Goal: Task Accomplishment & Management: Manage account settings

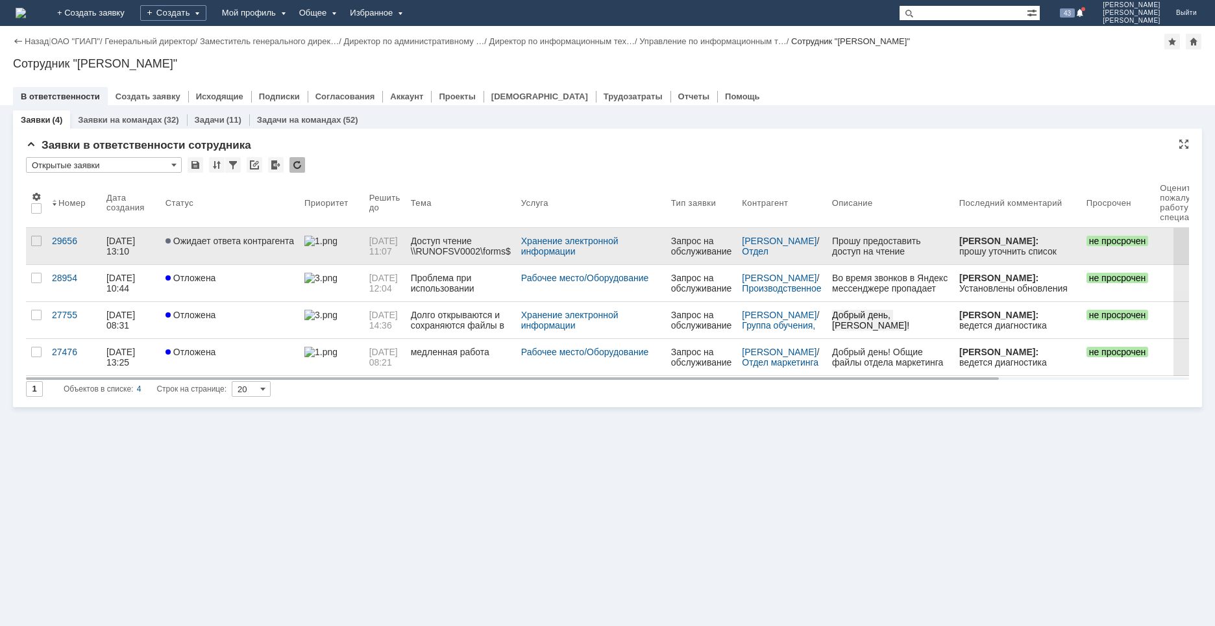
click at [229, 256] on link "Ожидает ответа контрагента" at bounding box center [229, 246] width 139 height 36
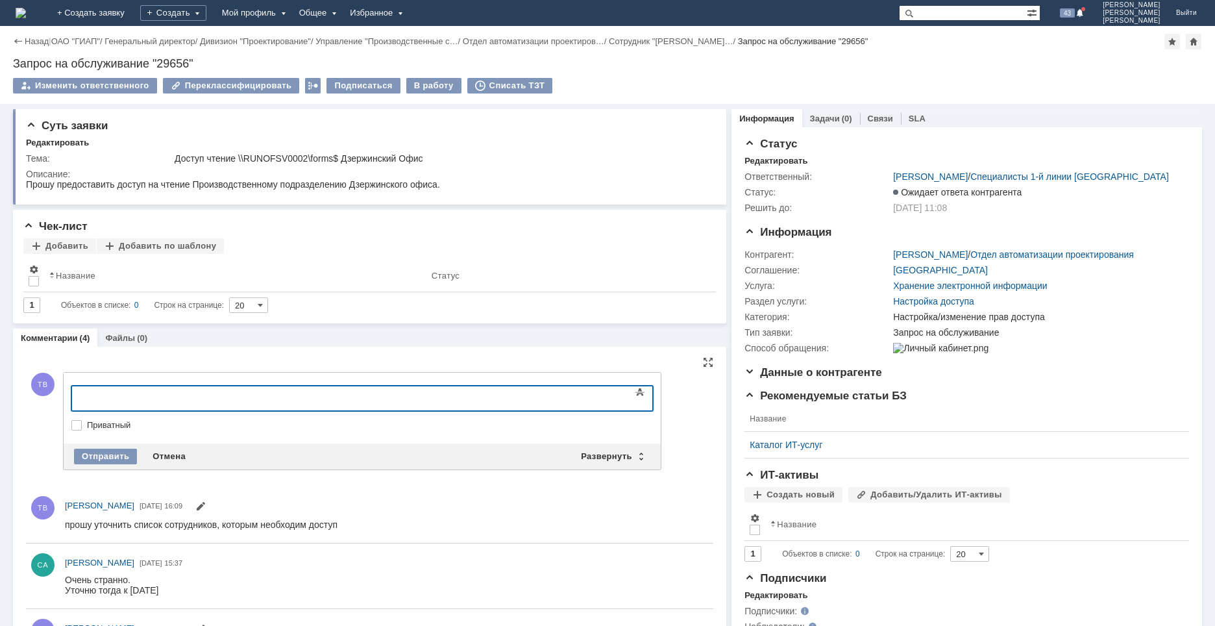
click at [111, 400] on div at bounding box center [177, 396] width 184 height 10
click at [153, 397] on div at bounding box center [177, 396] width 184 height 10
click at [26, 16] on img at bounding box center [21, 13] width 10 height 10
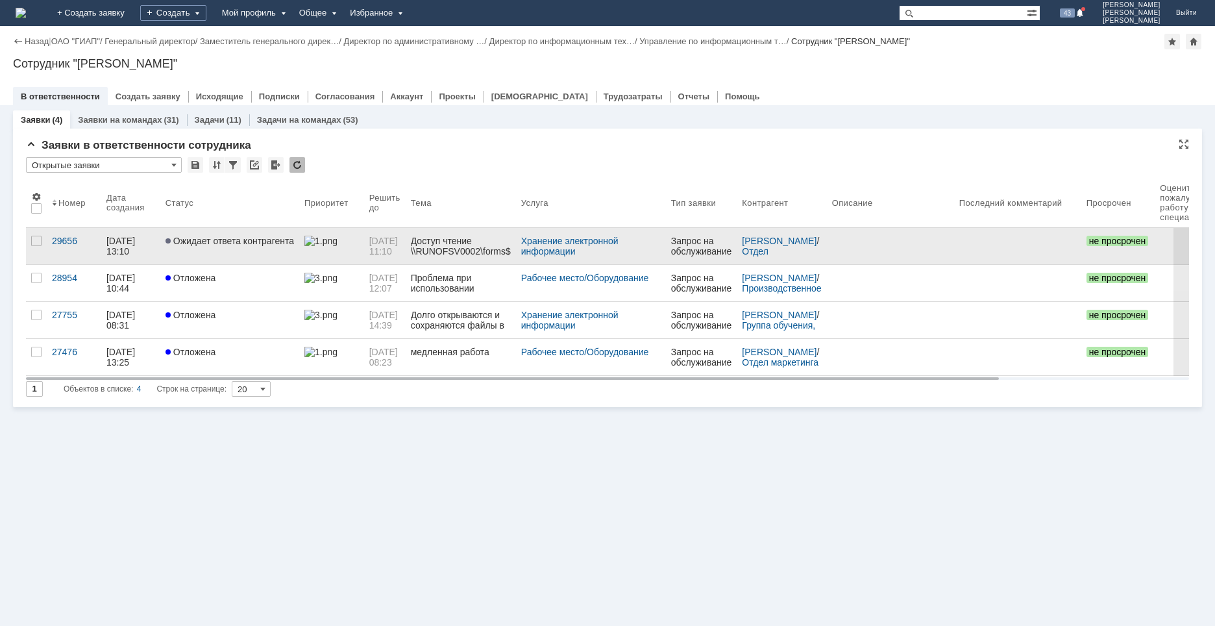
click at [203, 255] on link "Ожидает ответа контрагента" at bounding box center [229, 246] width 139 height 36
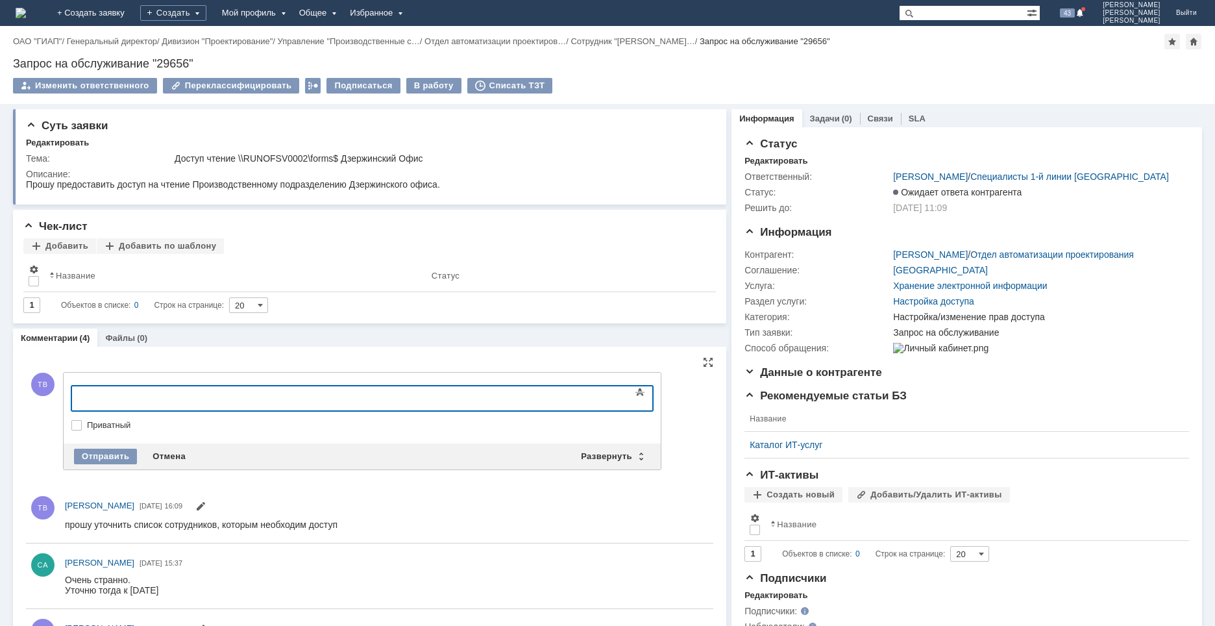
click at [159, 396] on div at bounding box center [177, 396] width 184 height 10
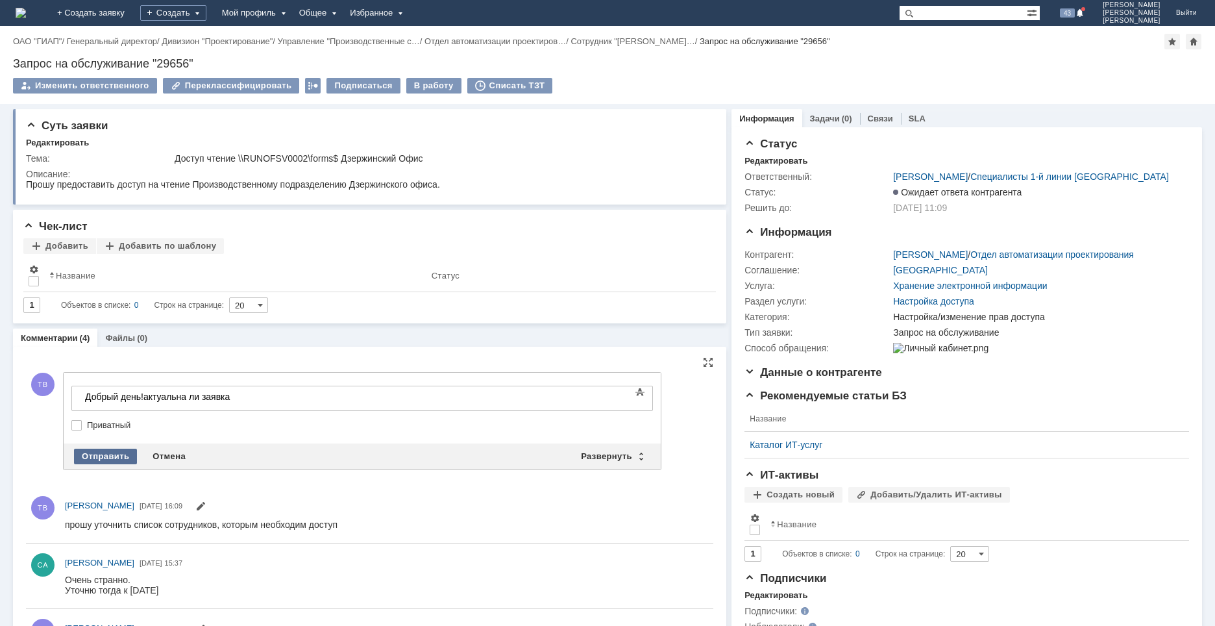
click at [119, 451] on div "Отправить" at bounding box center [105, 457] width 63 height 16
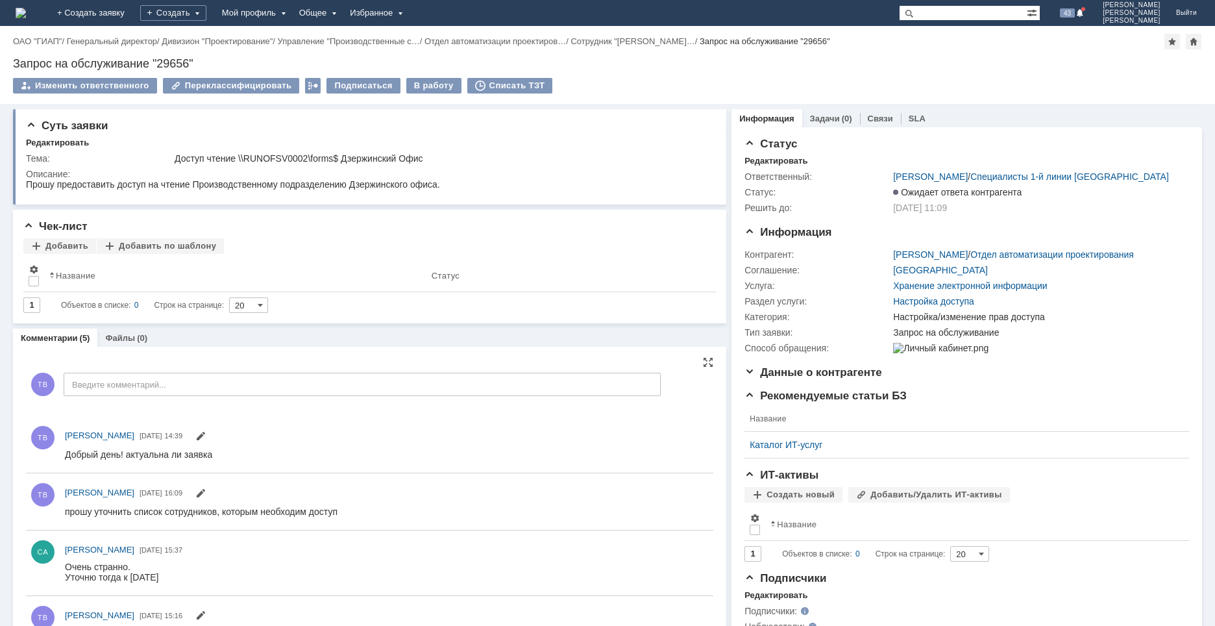
click at [26, 12] on img at bounding box center [21, 13] width 10 height 10
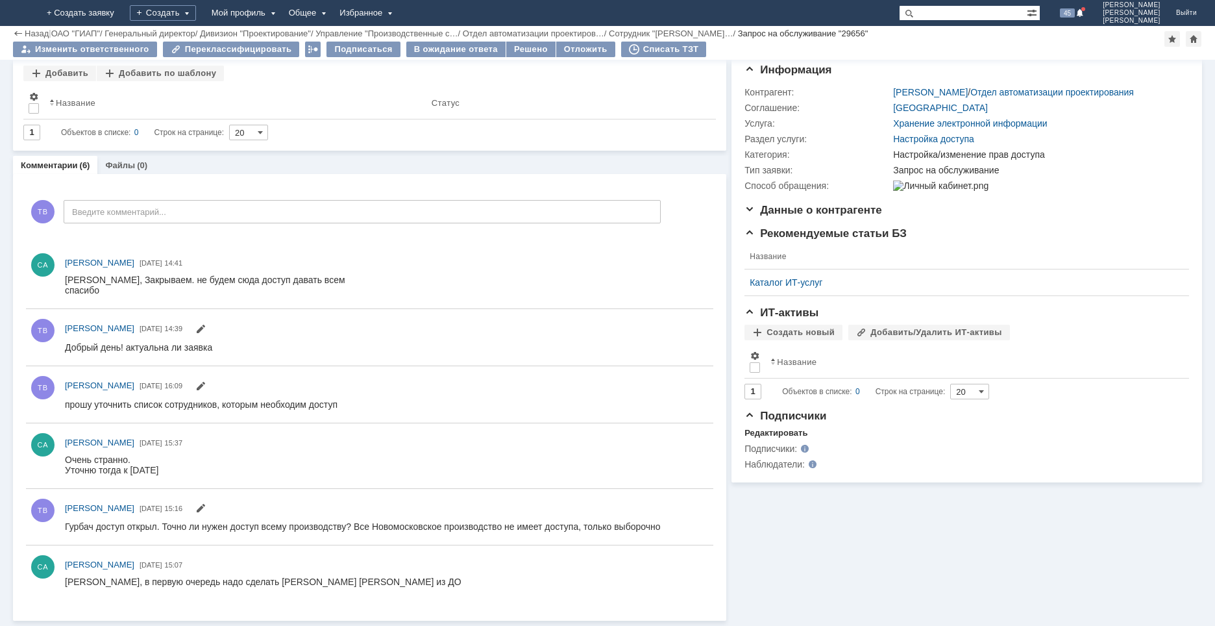
scroll to position [119, 0]
click at [643, 51] on div "Списать ТЗТ" at bounding box center [664, 50] width 86 height 16
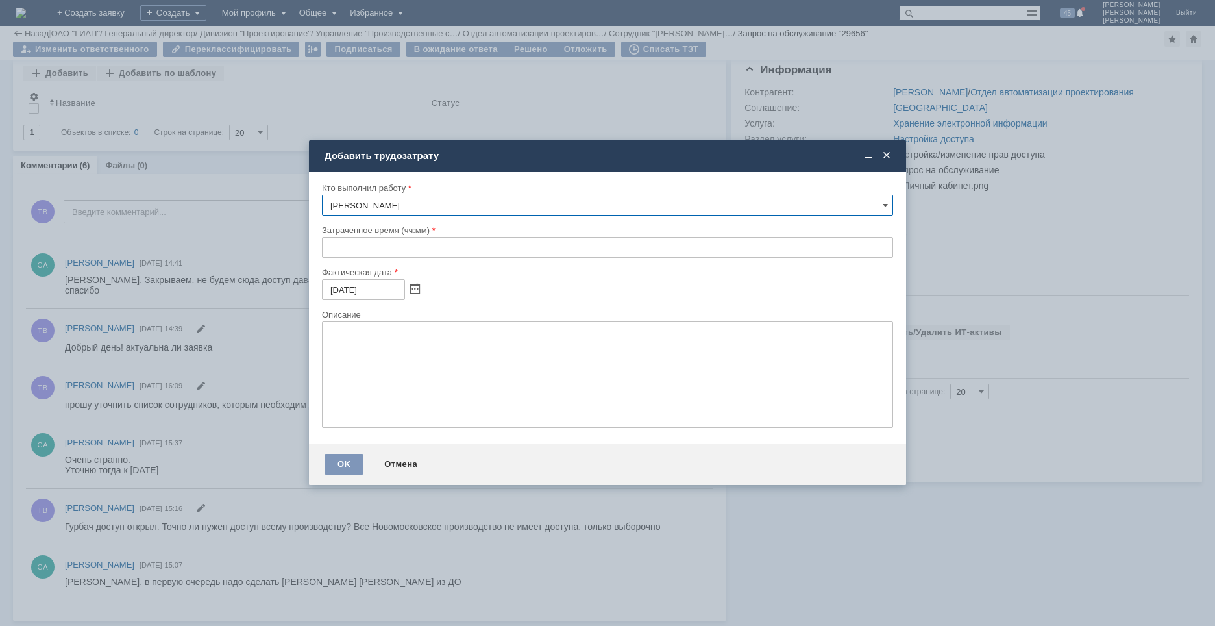
click at [328, 246] on input "text" at bounding box center [607, 247] width 571 height 21
drag, startPoint x: 346, startPoint y: 249, endPoint x: 374, endPoint y: 319, distance: 76.1
click at [345, 249] on input "00:20" at bounding box center [607, 247] width 571 height 21
type input "00:30"
click at [392, 336] on textarea at bounding box center [607, 374] width 571 height 106
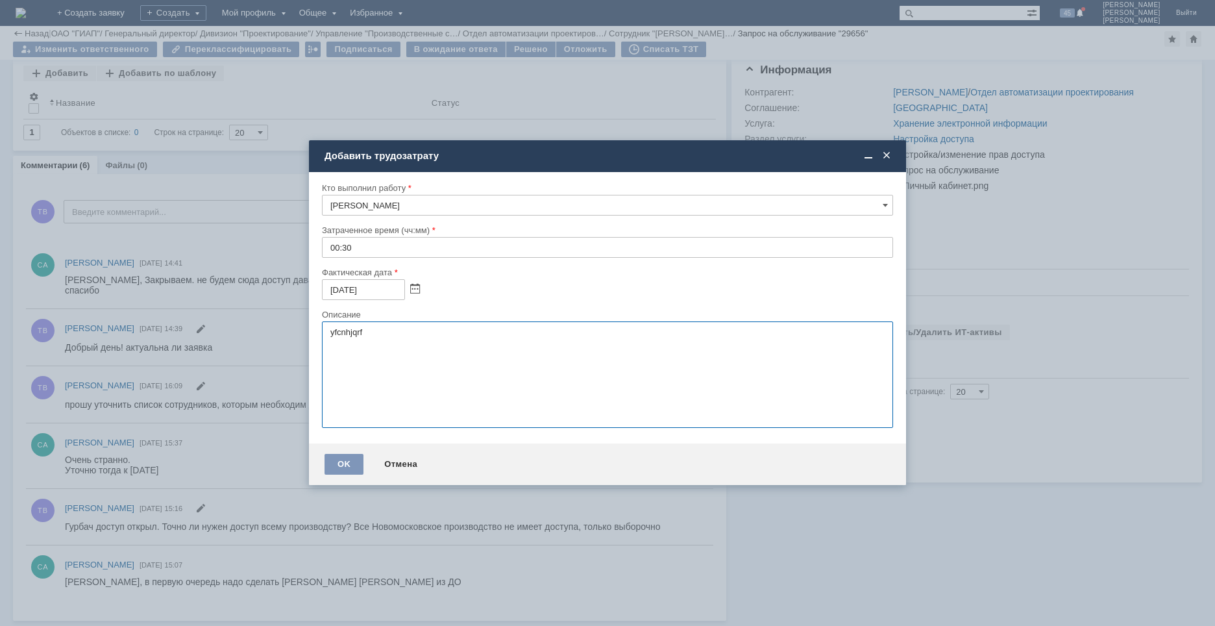
type textarea "yfcnhjqrf"
type textarea "настройка прав, обработка заявки"
click at [348, 465] on div "OK" at bounding box center [344, 464] width 39 height 21
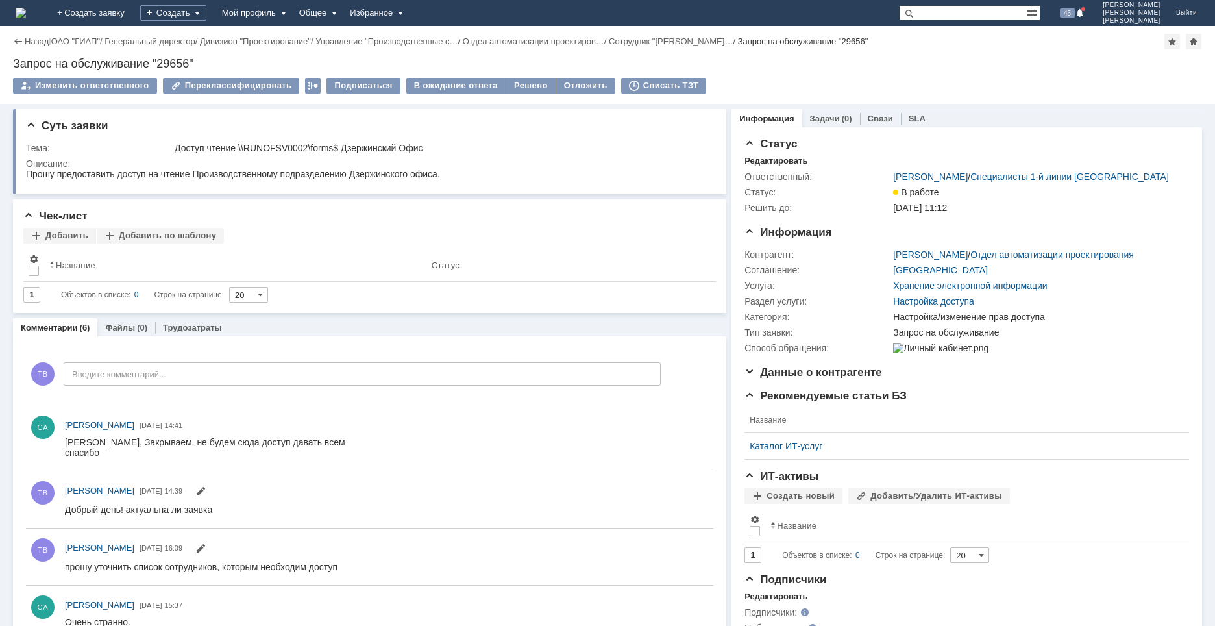
scroll to position [0, 0]
click at [519, 84] on div "Решено" at bounding box center [530, 86] width 49 height 16
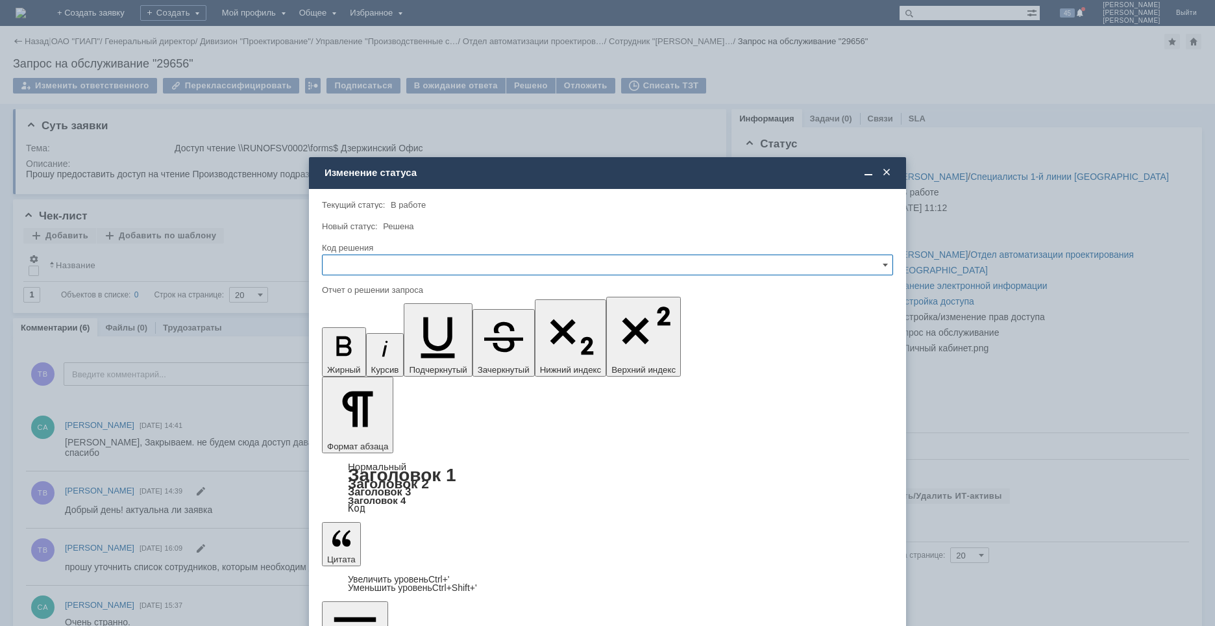
click at [454, 265] on input "text" at bounding box center [607, 264] width 571 height 21
click at [377, 353] on span "Решено" at bounding box center [607, 353] width 554 height 10
type input "Решено"
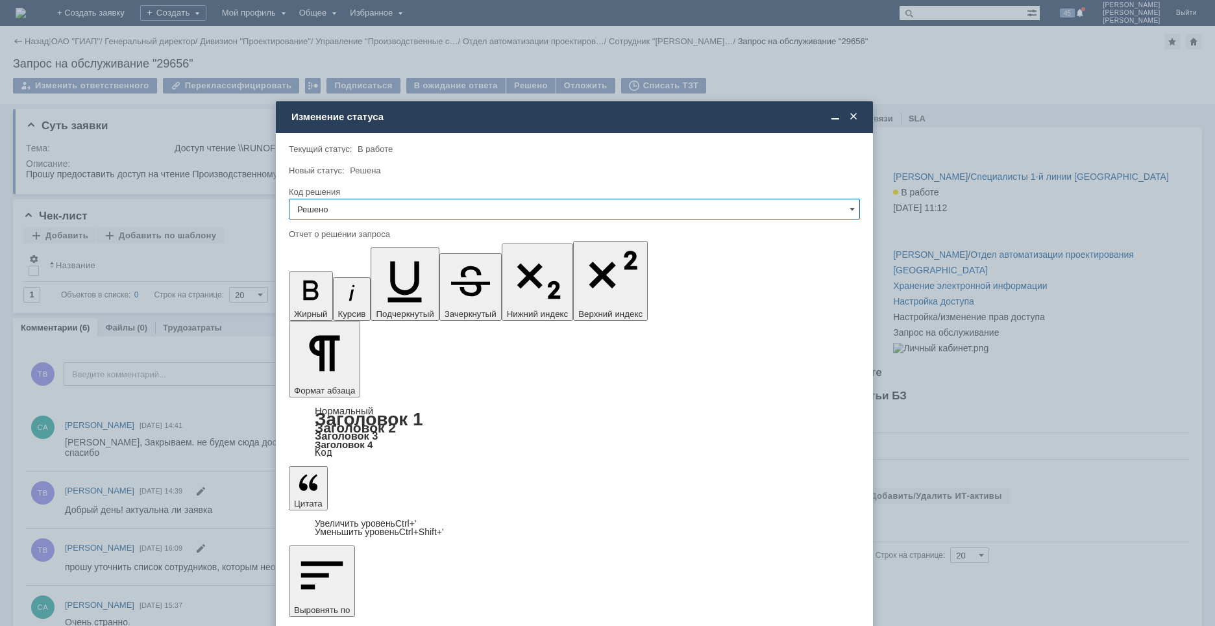
drag, startPoint x: 478, startPoint y: 174, endPoint x: 445, endPoint y: 118, distance: 64.9
click at [445, 118] on div "Изменение статуса" at bounding box center [575, 117] width 569 height 12
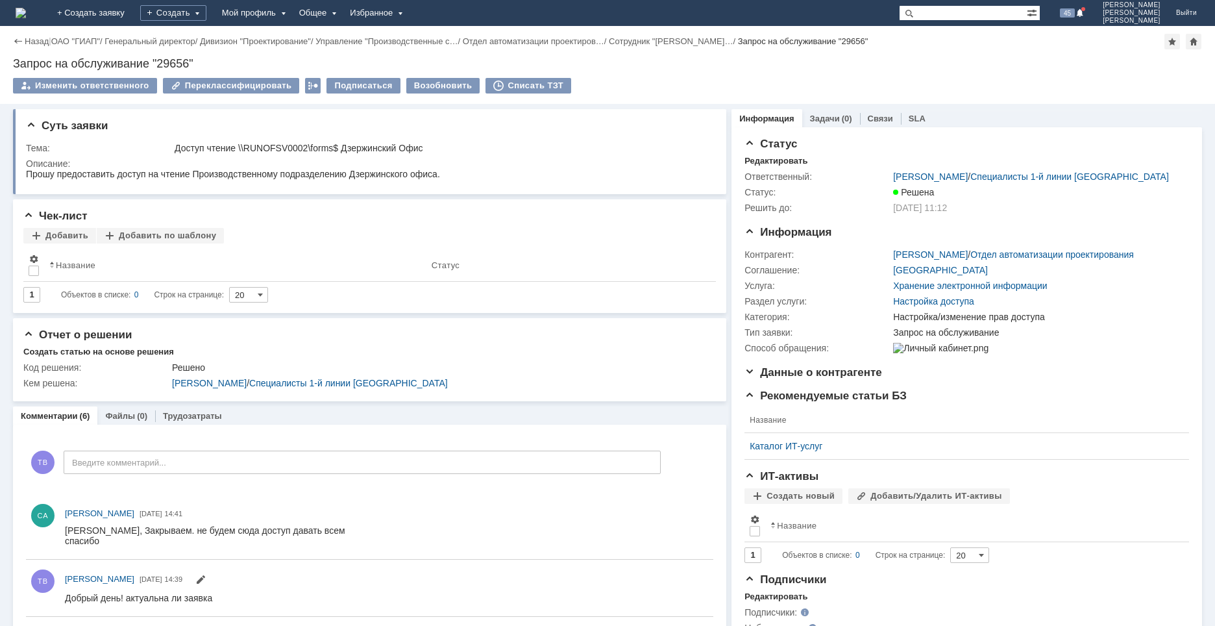
drag, startPoint x: 55, startPoint y: 8, endPoint x: 101, endPoint y: 56, distance: 67.0
click at [26, 8] on img at bounding box center [21, 13] width 10 height 10
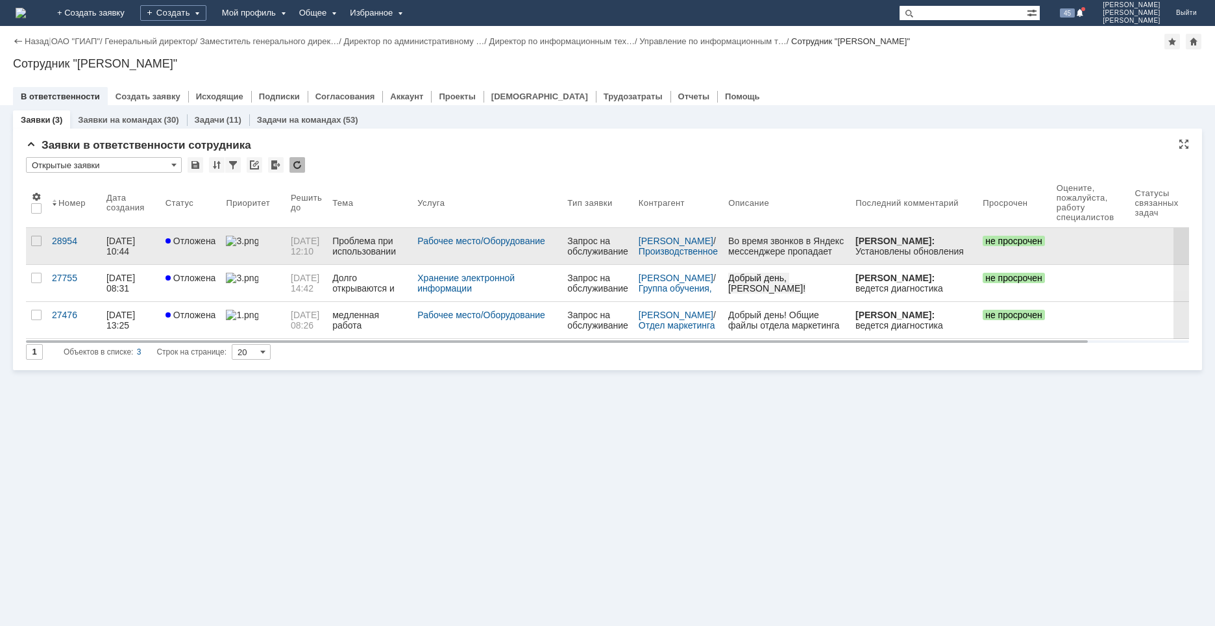
click at [201, 257] on link "Отложена" at bounding box center [190, 246] width 61 height 36
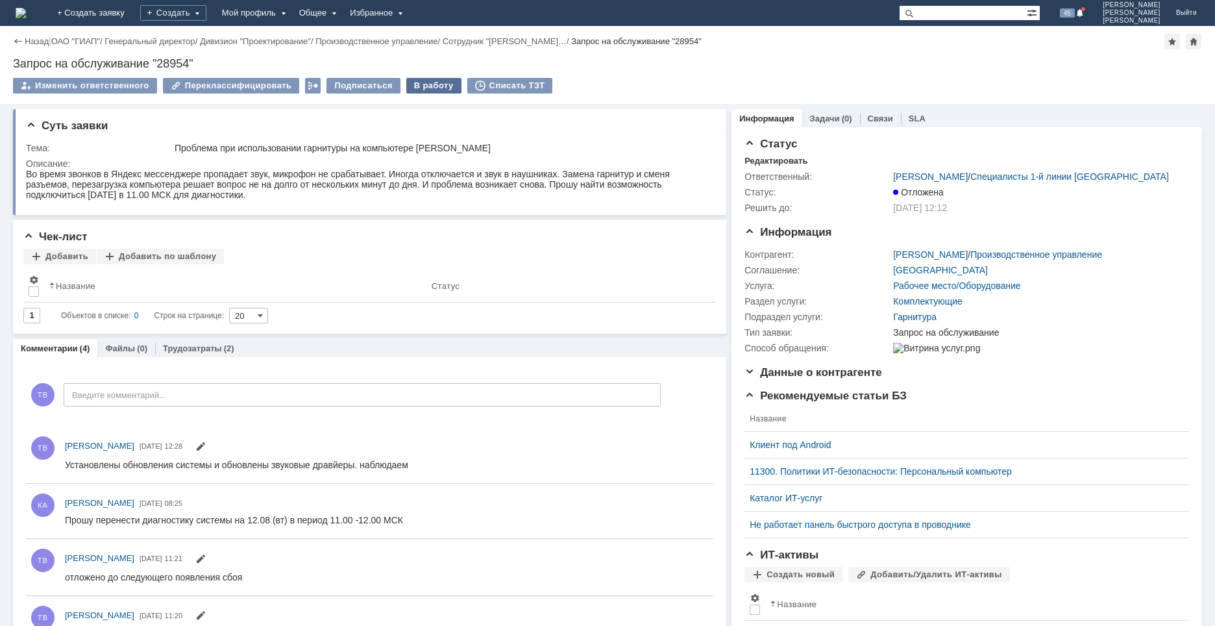
click at [417, 85] on div "В работу" at bounding box center [433, 86] width 55 height 16
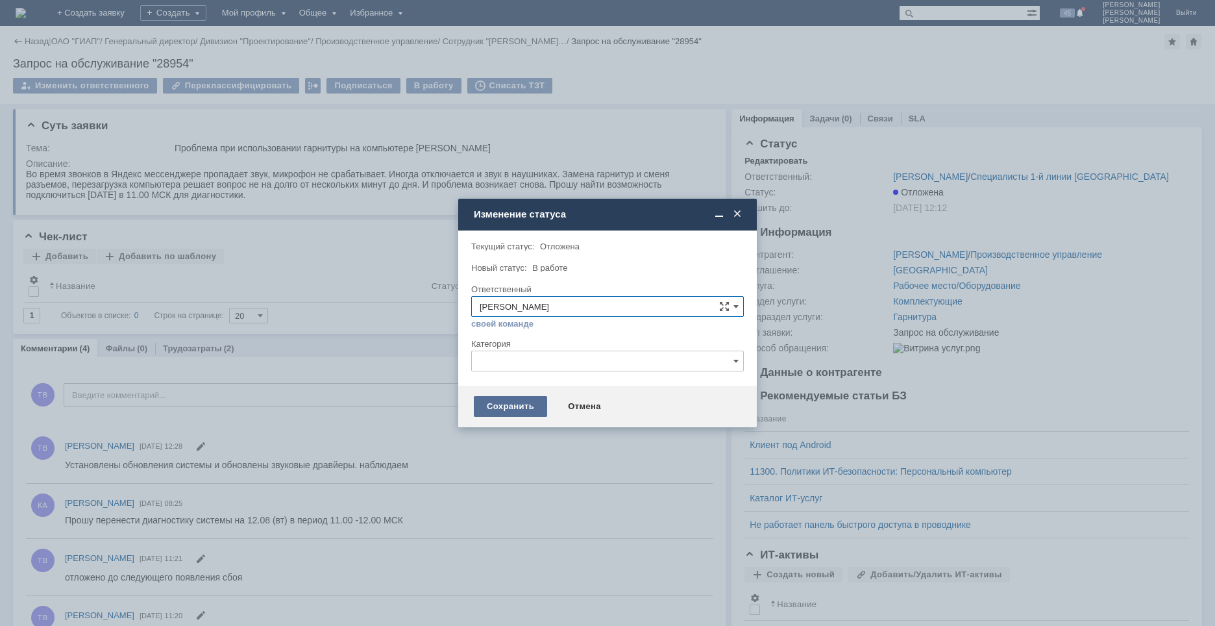
click at [510, 406] on div "Сохранить" at bounding box center [510, 406] width 73 height 21
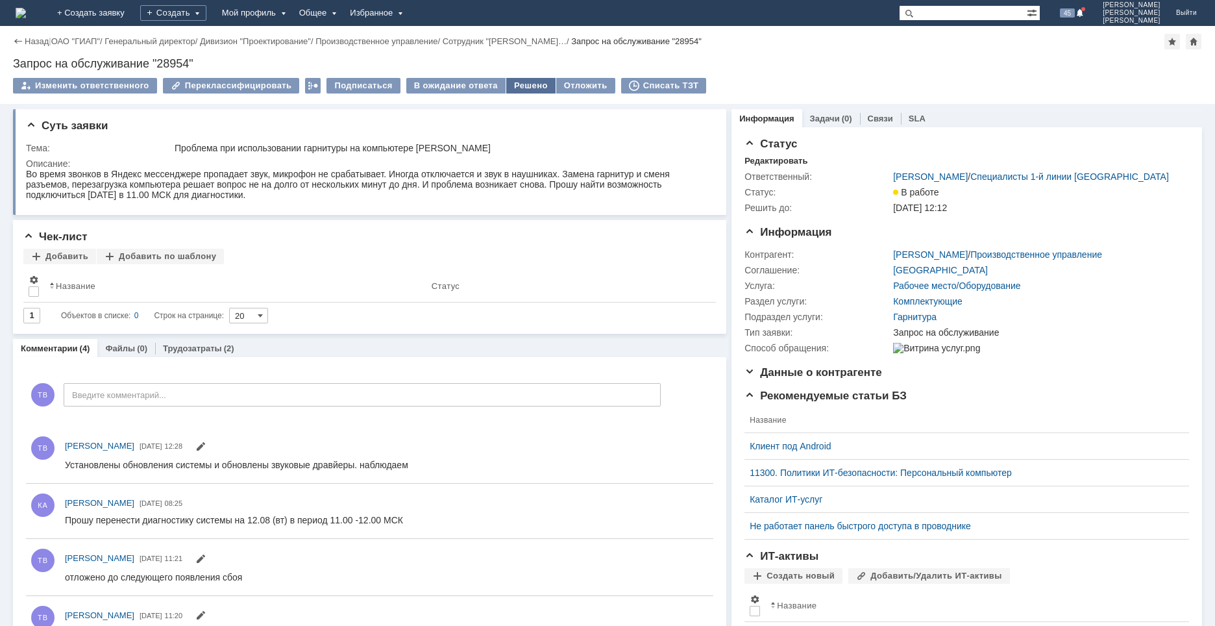
click at [513, 87] on div "Решено" at bounding box center [530, 86] width 49 height 16
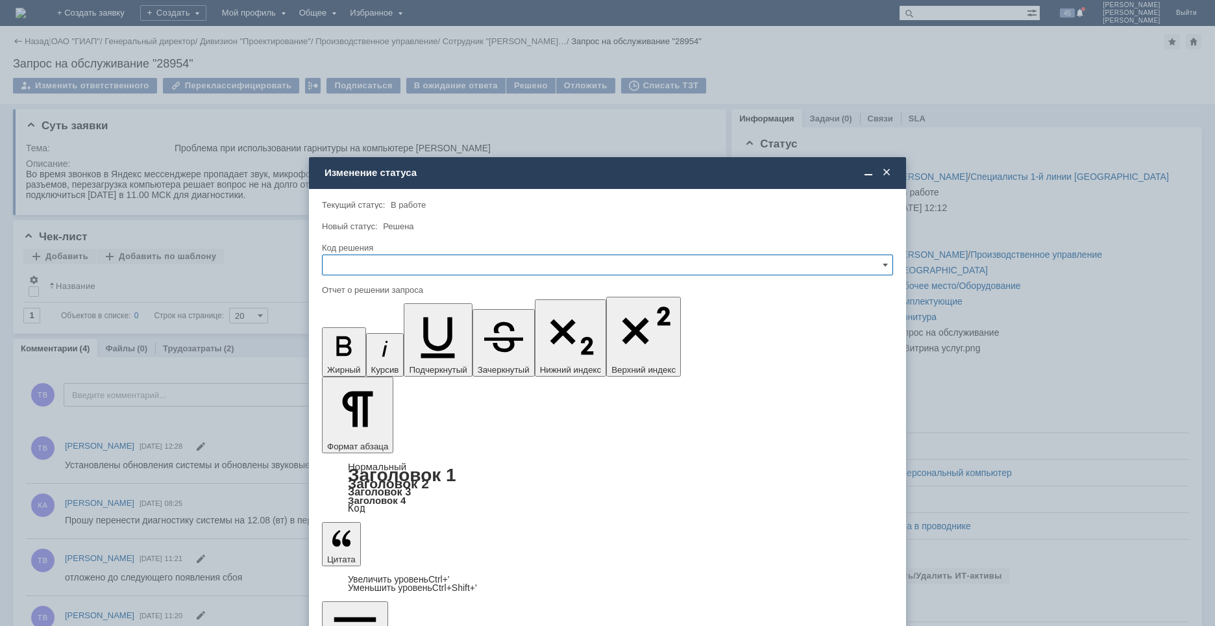
click at [404, 262] on input "text" at bounding box center [607, 264] width 571 height 21
click at [369, 353] on span "Решено" at bounding box center [607, 353] width 554 height 10
type input "Решено"
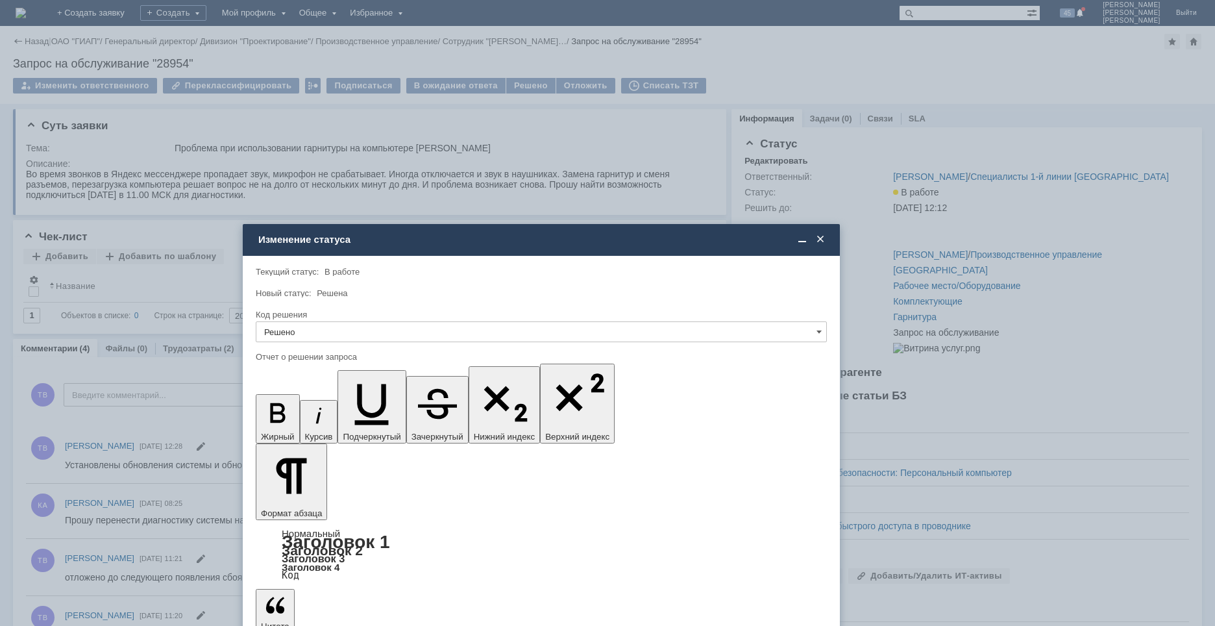
drag, startPoint x: 505, startPoint y: 174, endPoint x: 439, endPoint y: 241, distance: 94.1
click at [439, 241] on div "Изменение статуса" at bounding box center [542, 240] width 569 height 12
drag, startPoint x: 466, startPoint y: 3849, endPoint x: 423, endPoint y: 3852, distance: 42.9
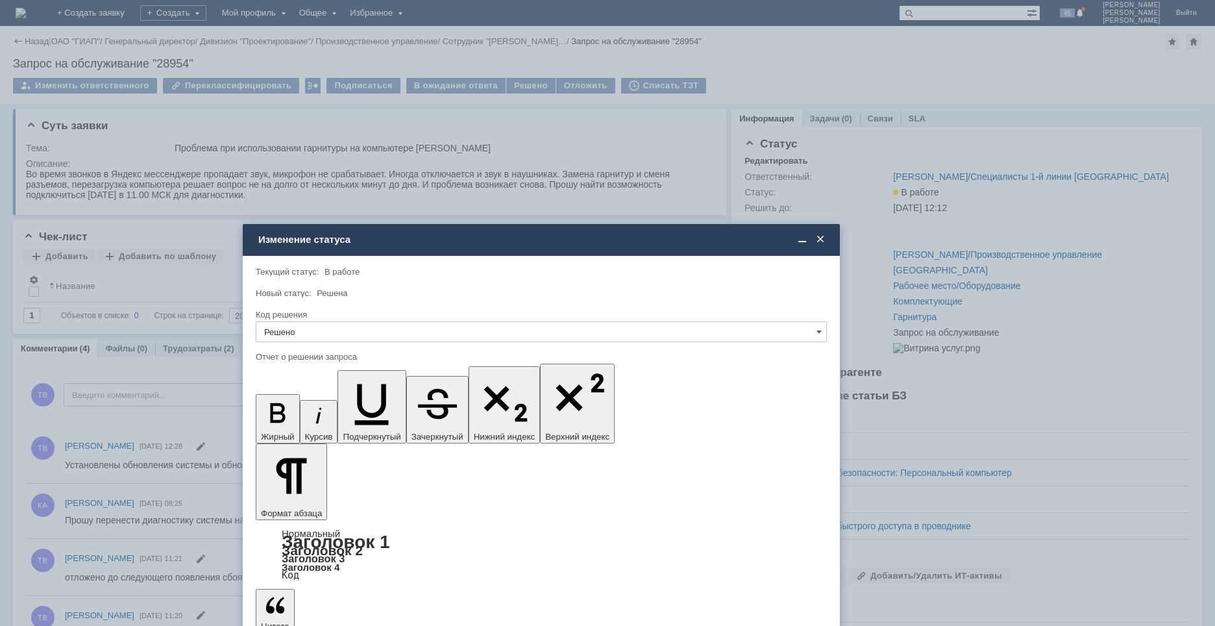
click at [263, 396] on icon "button" at bounding box center [278, 413] width 34 height 34
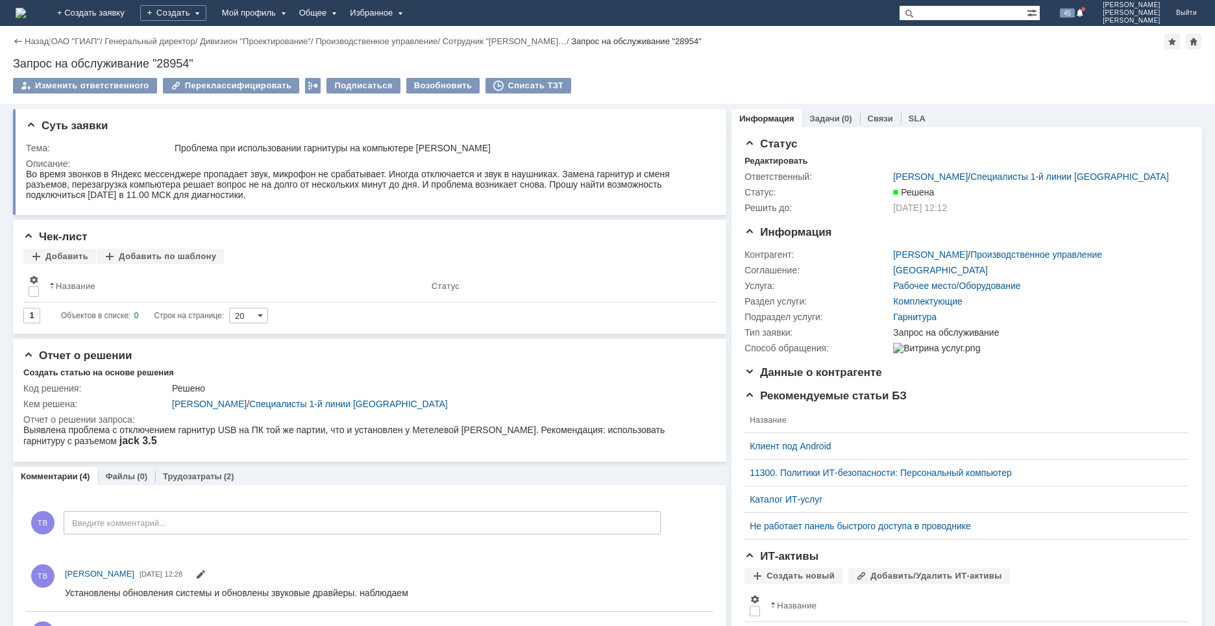
click at [26, 14] on img at bounding box center [21, 13] width 10 height 10
